Goal: Task Accomplishment & Management: Manage account settings

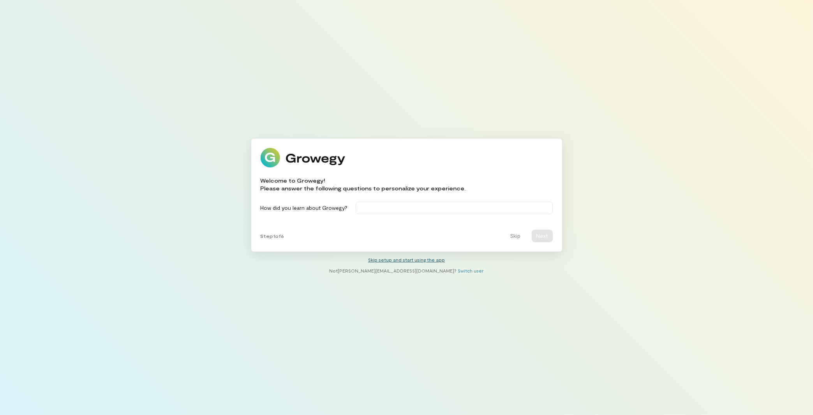
click at [420, 262] on link "Skip setup and start using the app" at bounding box center [406, 259] width 77 height 5
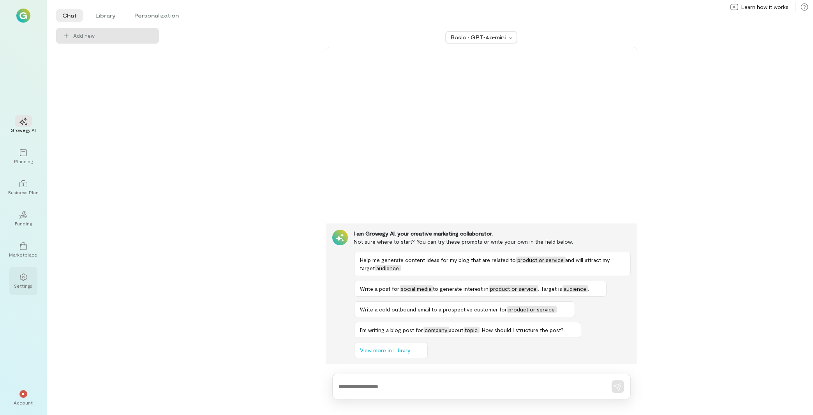
click at [27, 277] on div at bounding box center [23, 277] width 17 height 12
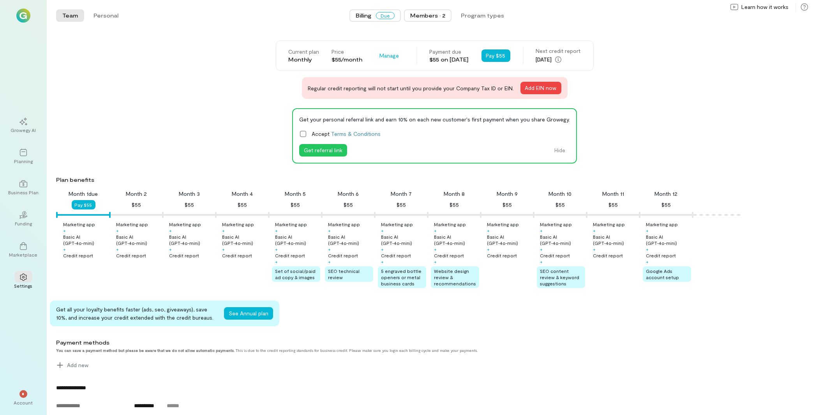
click at [422, 12] on div "Members · 2" at bounding box center [427, 16] width 35 height 8
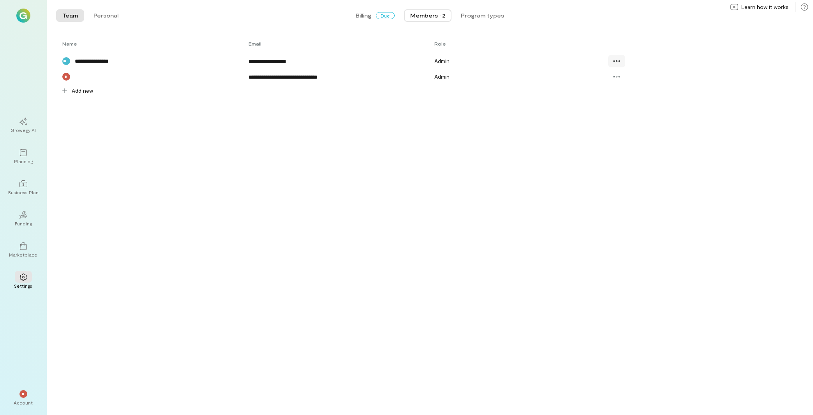
click at [617, 60] on icon at bounding box center [617, 61] width 8 height 8
click at [380, 19] on div "Billing Due" at bounding box center [375, 16] width 39 height 8
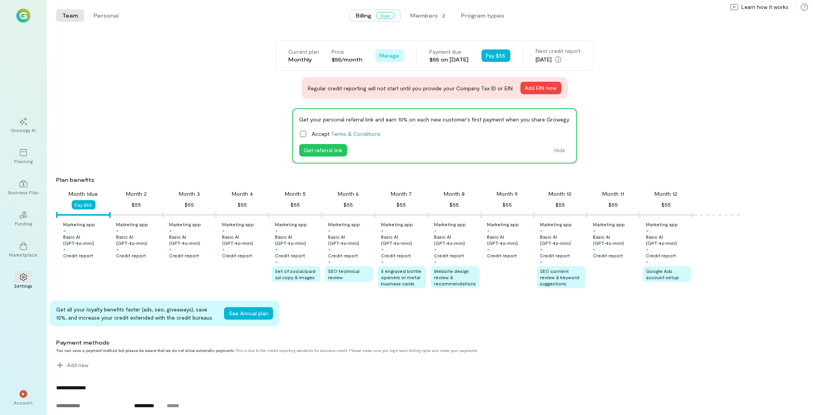
click at [380, 56] on span "Manage" at bounding box center [389, 56] width 19 height 8
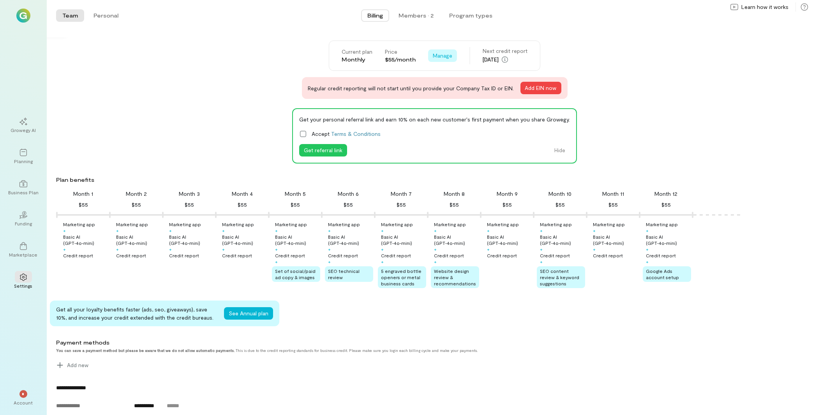
click at [445, 56] on span "Manage" at bounding box center [442, 56] width 19 height 8
click at [433, 53] on span "Manage" at bounding box center [442, 56] width 19 height 8
click at [457, 88] on span "Cancel plan" at bounding box center [466, 88] width 40 height 8
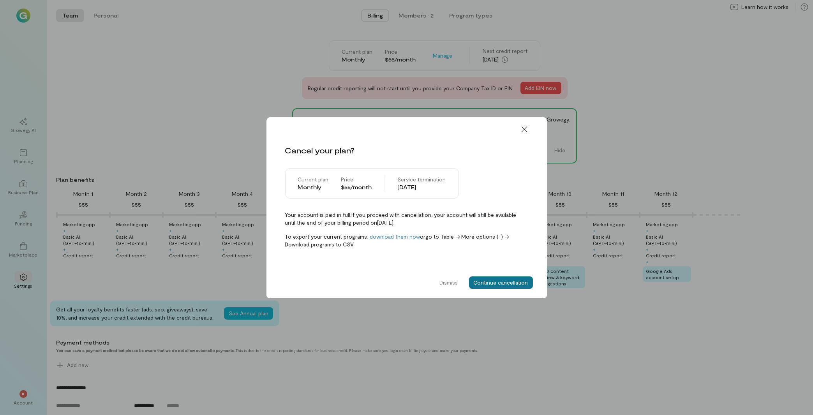
click at [491, 282] on button "Continue cancellation" at bounding box center [501, 283] width 64 height 12
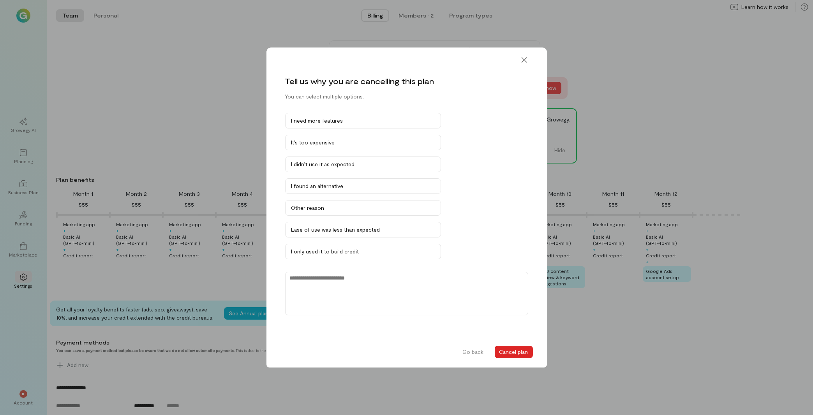
click at [513, 354] on button "Cancel plan" at bounding box center [514, 352] width 38 height 12
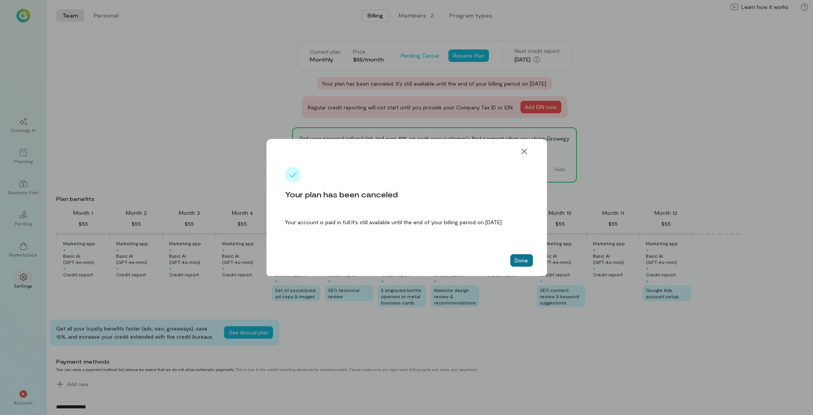
click at [522, 264] on button "Done" at bounding box center [521, 260] width 23 height 12
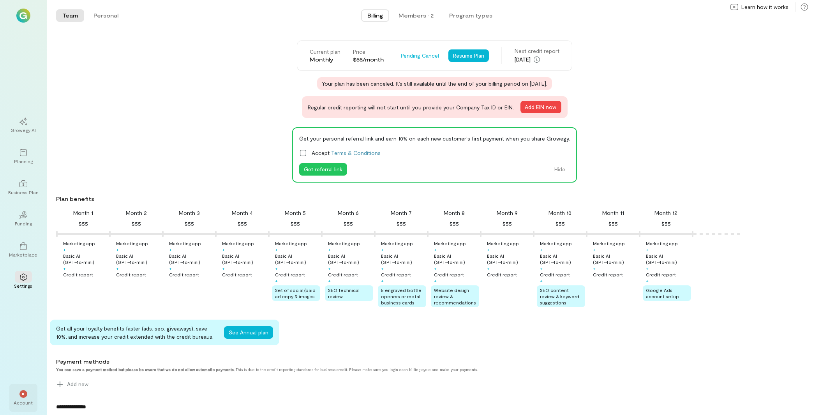
click at [25, 395] on span "*" at bounding box center [24, 394] width 4 height 5
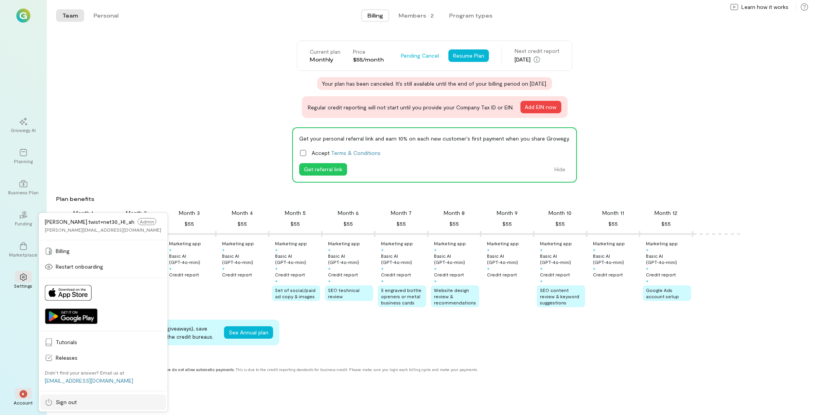
click at [66, 398] on link "Sign out" at bounding box center [103, 403] width 126 height 16
